Goal: Transaction & Acquisition: Purchase product/service

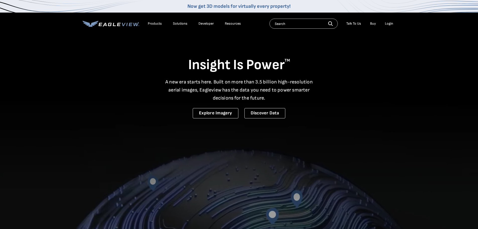
click at [389, 23] on div "Login" at bounding box center [389, 23] width 8 height 5
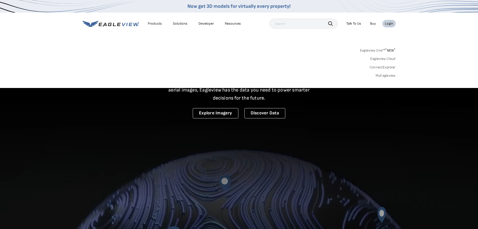
click at [389, 67] on link "ConnectExplorer" at bounding box center [383, 67] width 26 height 5
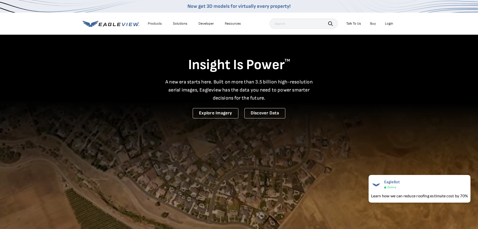
click at [388, 24] on div "Login" at bounding box center [389, 23] width 8 height 5
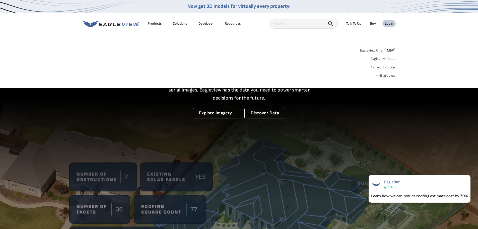
click at [384, 75] on link "MyEagleview" at bounding box center [386, 75] width 20 height 5
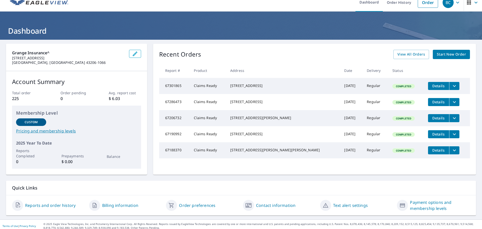
scroll to position [10, 0]
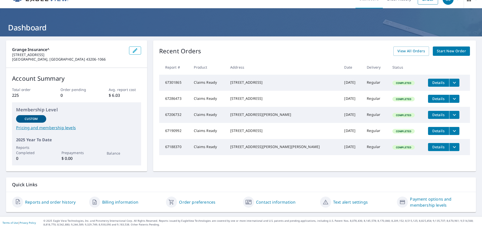
click at [56, 202] on link "Reports and order history" at bounding box center [50, 202] width 50 height 6
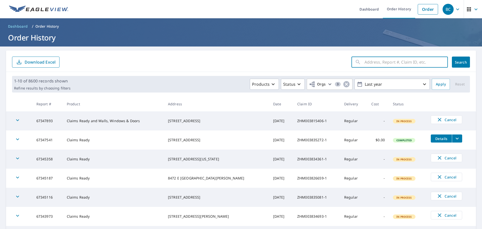
click at [364, 61] on input "text" at bounding box center [405, 62] width 83 height 14
paste input "ZHM003833027"
type input "ZHM003833027"
click at [460, 60] on span "Search" at bounding box center [461, 62] width 10 height 5
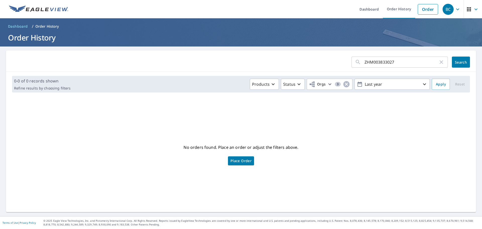
click at [438, 63] on icon "button" at bounding box center [441, 62] width 6 height 6
click at [390, 62] on input "text" at bounding box center [405, 62] width 83 height 14
click at [365, 61] on input "text" at bounding box center [405, 62] width 83 height 14
paste input "1026 Walnut St, Columbia, PA 17512"
type input "1026 Walnut St, Columbia, PA 17512"
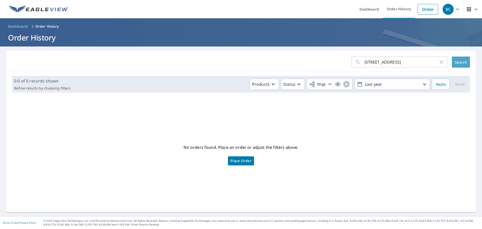
click at [460, 61] on span "Search" at bounding box center [461, 62] width 10 height 5
click at [236, 161] on span "Place Order" at bounding box center [240, 160] width 21 height 3
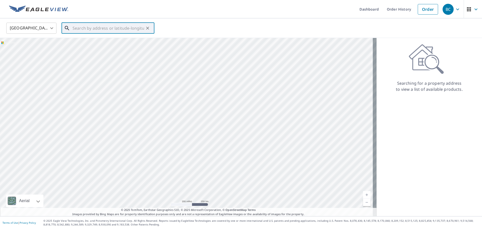
click at [77, 27] on input "text" at bounding box center [109, 28] width 72 height 14
paste input "1026 Walnut St, Columbia, PA 17512"
click at [99, 46] on p "Columbia, PA 17512" at bounding box center [111, 51] width 79 height 10
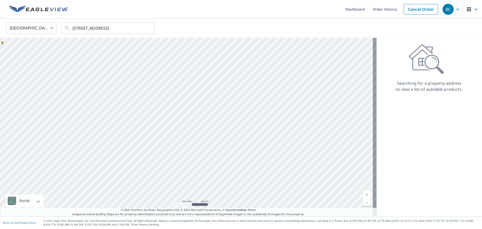
type input "1026 Walnut St Columbia, PA 17512"
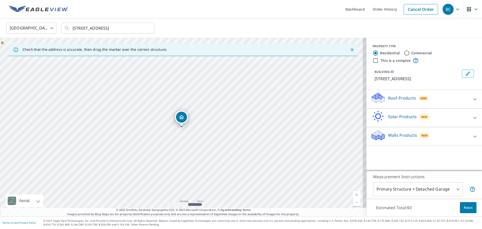
click at [473, 99] on icon at bounding box center [474, 99] width 3 height 2
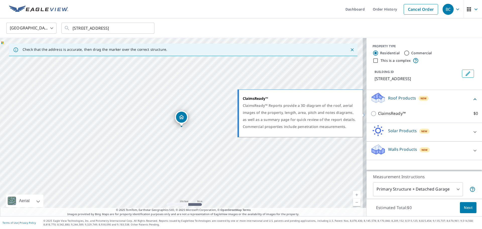
click at [370, 112] on input "ClaimsReady™ $0" at bounding box center [374, 113] width 8 height 6
checkbox input "true"
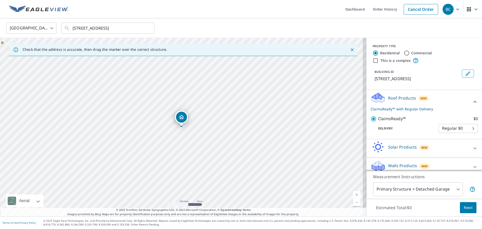
scroll to position [6, 0]
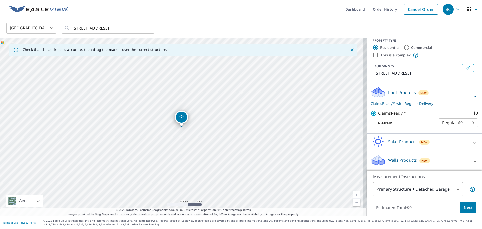
click at [466, 205] on span "Next" at bounding box center [468, 207] width 9 height 6
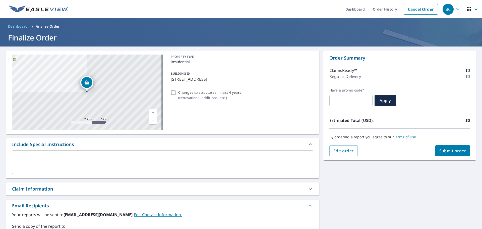
click at [309, 189] on icon at bounding box center [310, 189] width 3 height 2
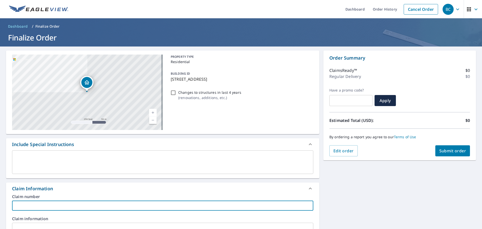
click at [53, 202] on input "text" at bounding box center [162, 205] width 301 height 10
paste input "1026 Walnut St, Columbia, PA 17512"
type input "1026 Walnut St, Columbia, PA 17512"
drag, startPoint x: 102, startPoint y: 206, endPoint x: -34, endPoint y: 199, distance: 136.2
click at [0, 199] on html "BC BC Dashboard Order History Cancel Order BC Dashboard / Finalize Order Finali…" at bounding box center [241, 114] width 482 height 229
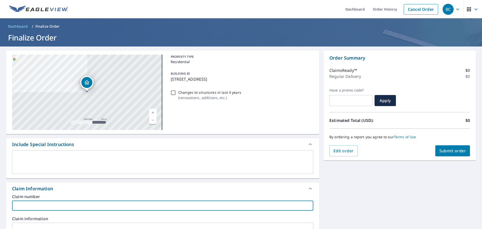
click at [20, 205] on input "text" at bounding box center [162, 205] width 301 height 10
paste input "ZHM003833027"
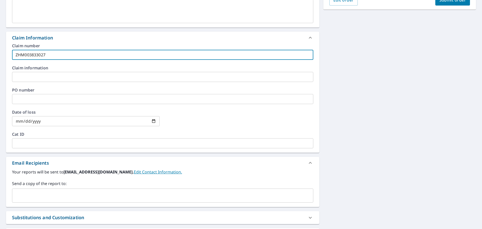
scroll to position [199, 0]
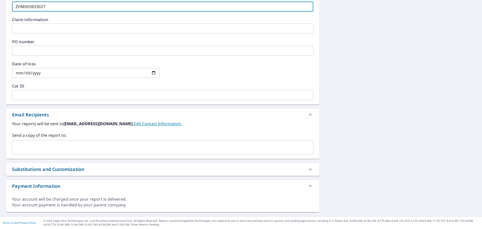
type input "ZHM003833027"
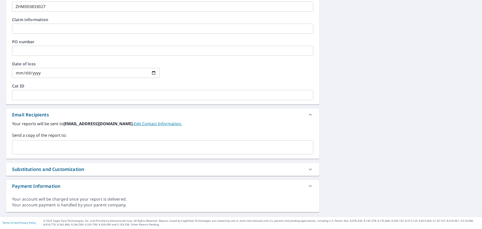
click at [417, 171] on div "1026 Walnut St Columbia, PA 17512 Aerial Road A standard road map Aerial A deta…" at bounding box center [241, 32] width 482 height 368
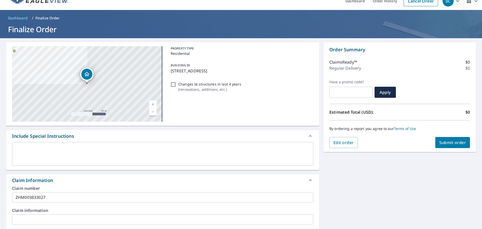
scroll to position [0, 0]
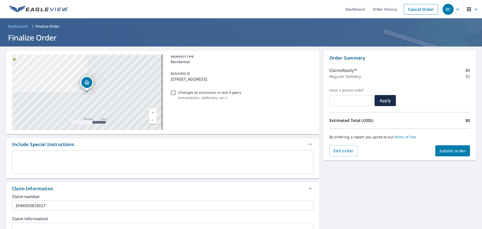
click at [447, 150] on span "Submit order" at bounding box center [452, 151] width 27 height 6
